Goal: Task Accomplishment & Management: Manage account settings

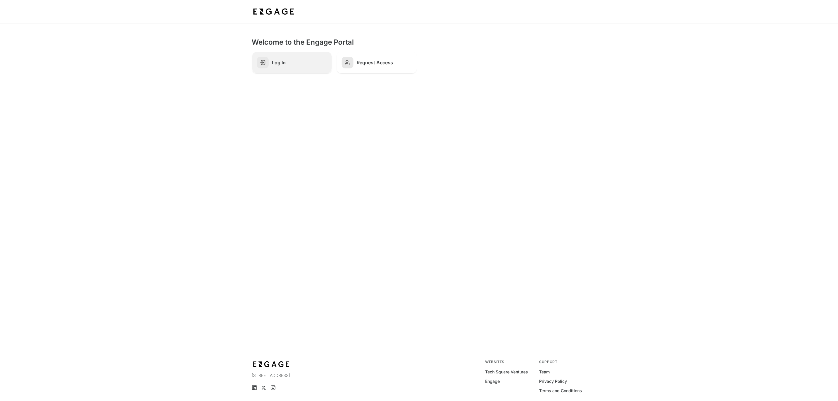
click at [294, 59] on link "Log In" at bounding box center [292, 63] width 80 height 22
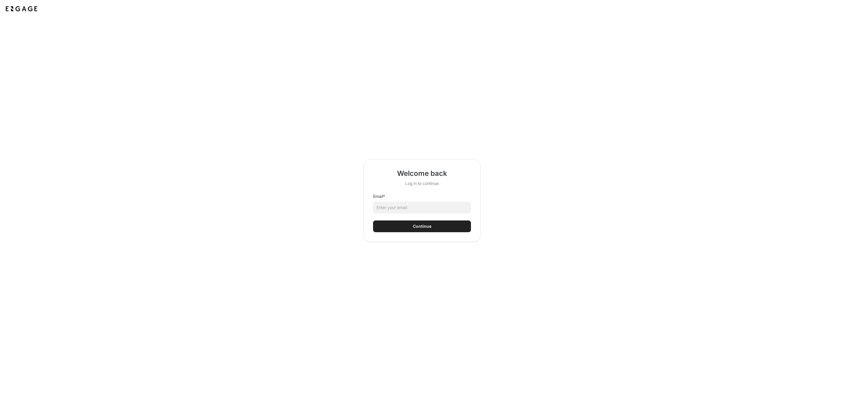
click at [421, 206] on html "Welcome back Log in to continue Email * Continue" at bounding box center [422, 200] width 844 height 401
click at [421, 206] on input "Email *" at bounding box center [422, 207] width 98 height 12
type input "kathleen.field@inspirebrands.com"
click at [439, 230] on button "Continue" at bounding box center [422, 226] width 98 height 12
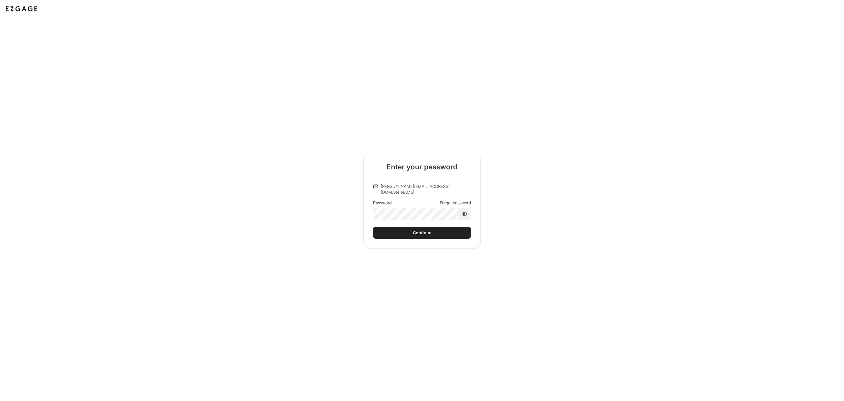
click at [416, 233] on button "Continue" at bounding box center [422, 233] width 98 height 12
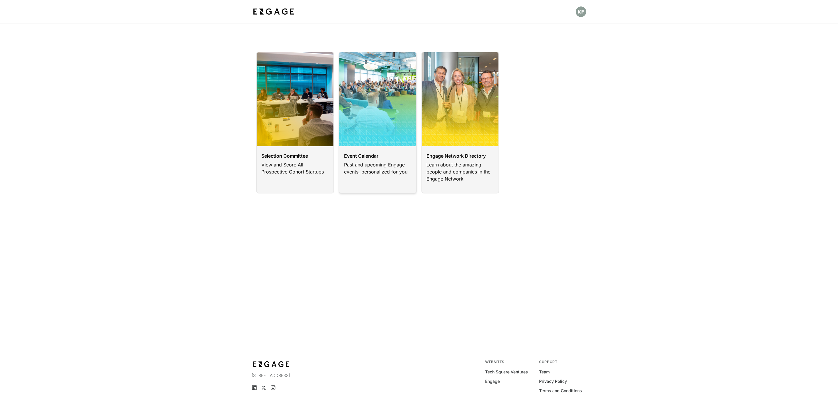
click at [342, 164] on link at bounding box center [378, 123] width 78 height 142
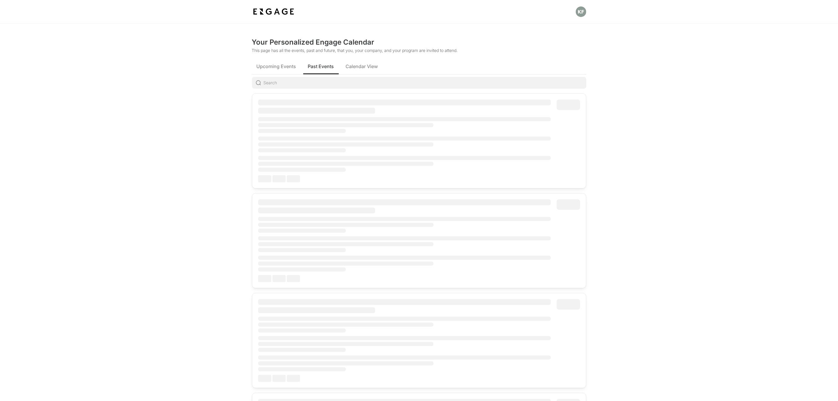
click at [324, 63] on span "Past Events" at bounding box center [321, 66] width 26 height 7
click at [370, 69] on span "Calendar View" at bounding box center [362, 66] width 32 height 7
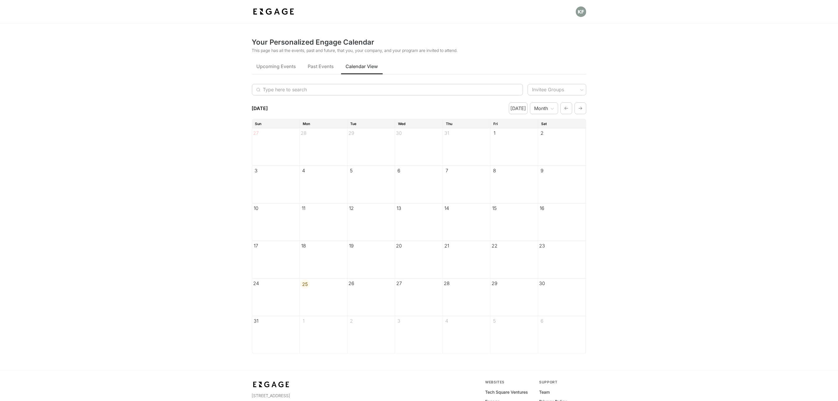
scroll to position [44, 0]
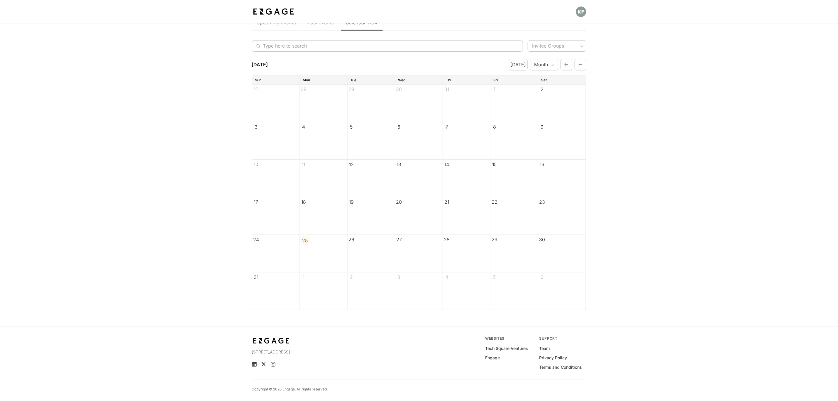
click at [578, 64] on icon "button" at bounding box center [580, 64] width 5 height 7
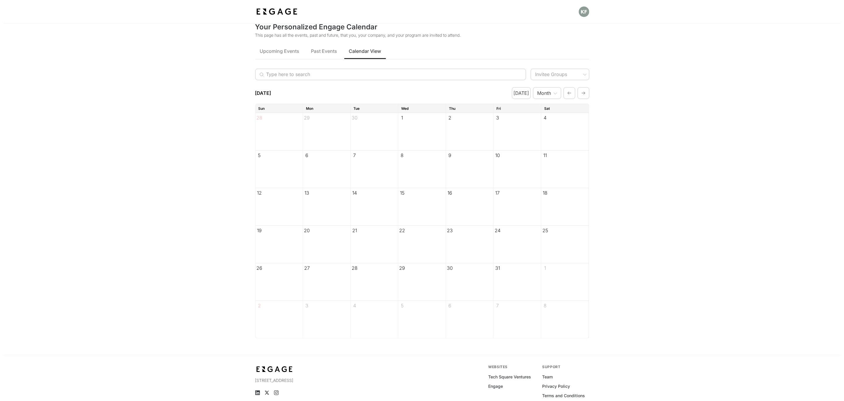
scroll to position [0, 0]
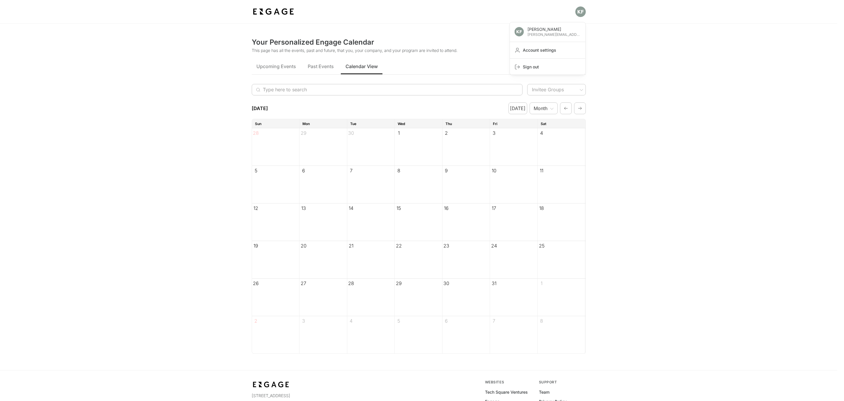
click at [577, 13] on html "[PERSON_NAME] [PERSON_NAME][EMAIL_ADDRESS][DOMAIN_NAME] Account settings Sign o…" at bounding box center [422, 222] width 844 height 444
click at [540, 37] on span "[PERSON_NAME][EMAIL_ADDRESS][DOMAIN_NAME]" at bounding box center [554, 34] width 53 height 5
click at [539, 33] on span "[PERSON_NAME][EMAIL_ADDRESS][DOMAIN_NAME]" at bounding box center [554, 34] width 53 height 5
click at [533, 49] on span "Account settings" at bounding box center [552, 50] width 58 height 6
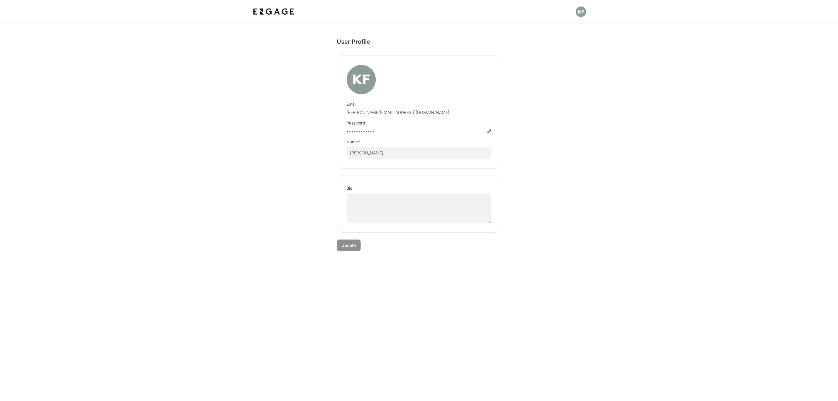
click at [3, 335] on section "User Profile Email [PERSON_NAME][EMAIL_ADDRESS][DOMAIN_NAME] Password •••••••••…" at bounding box center [419, 223] width 838 height 401
